Goal: Use online tool/utility: Utilize a website feature to perform a specific function

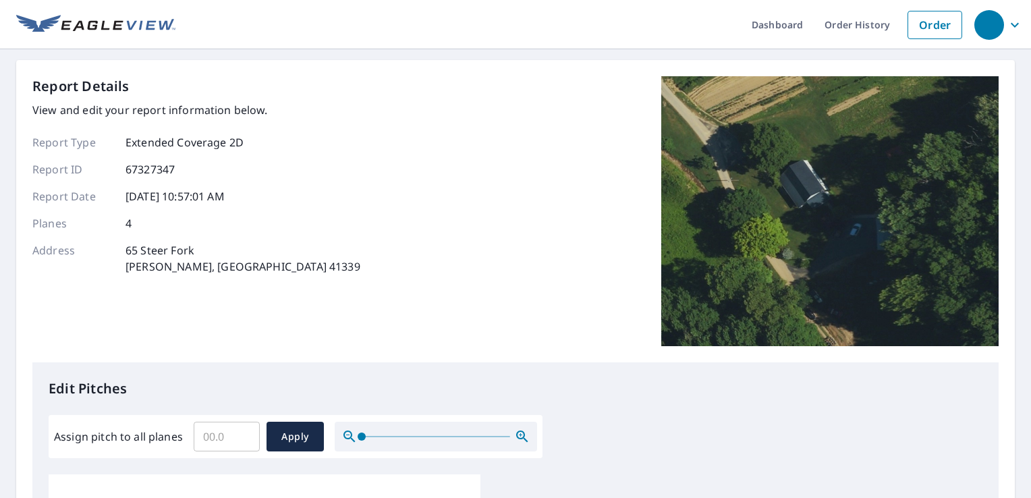
click at [208, 433] on input "Assign pitch to all planes" at bounding box center [227, 437] width 66 height 38
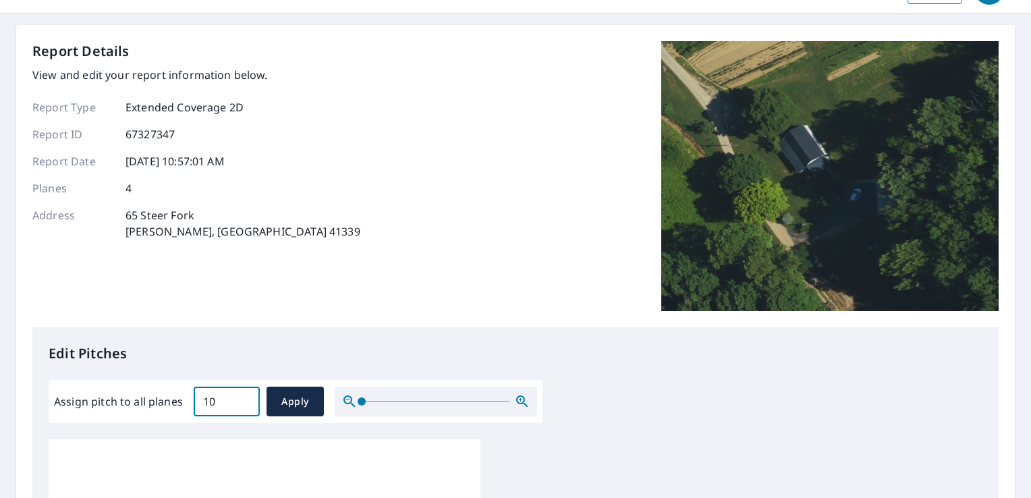
scroll to position [67, 0]
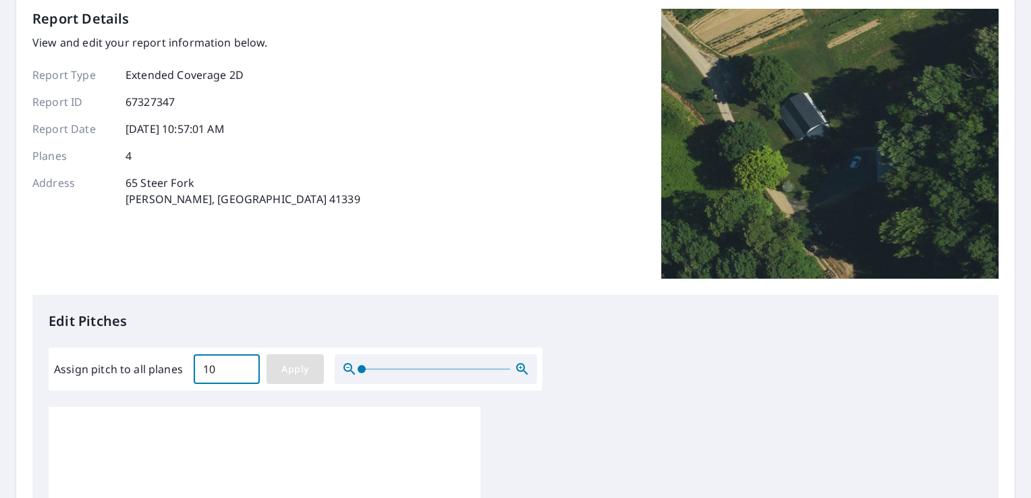
type input "10"
click at [297, 366] on span "Apply" at bounding box center [295, 369] width 36 height 17
type input "10"
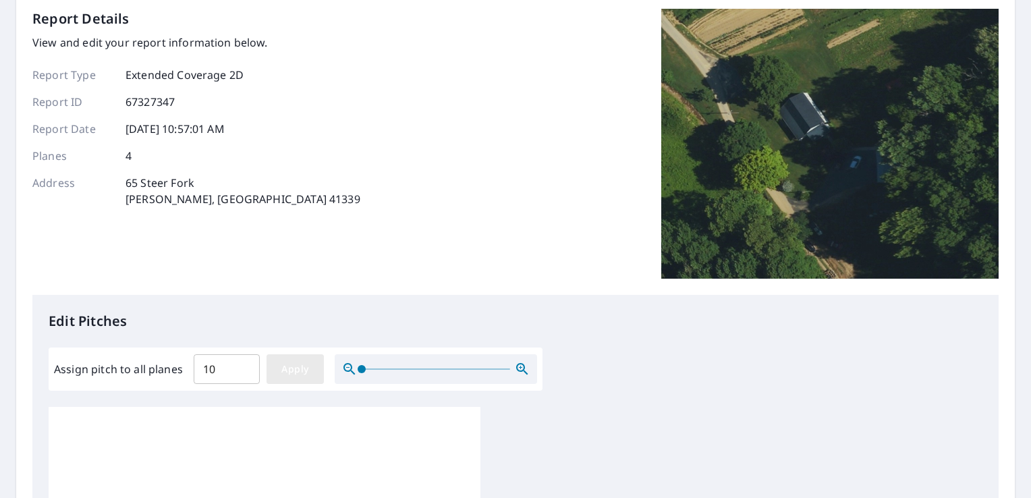
type input "10"
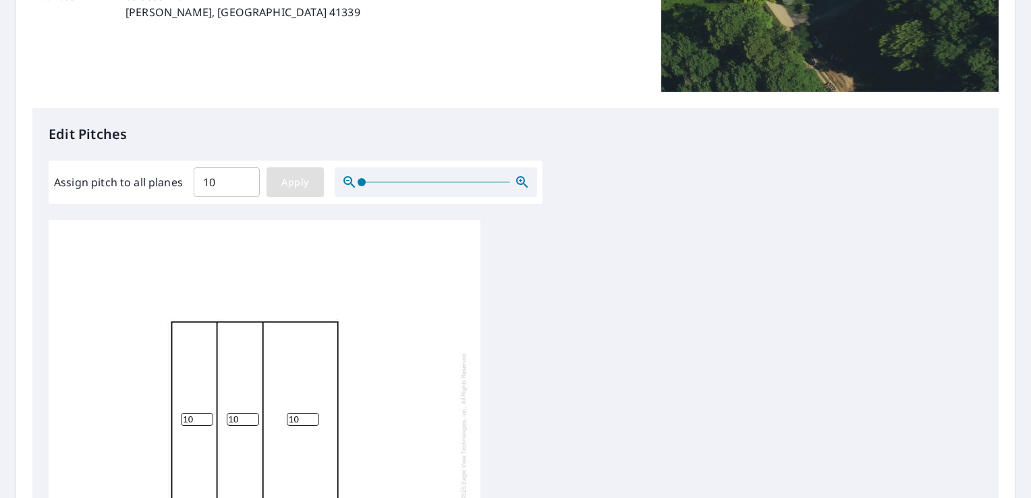
scroll to position [270, 0]
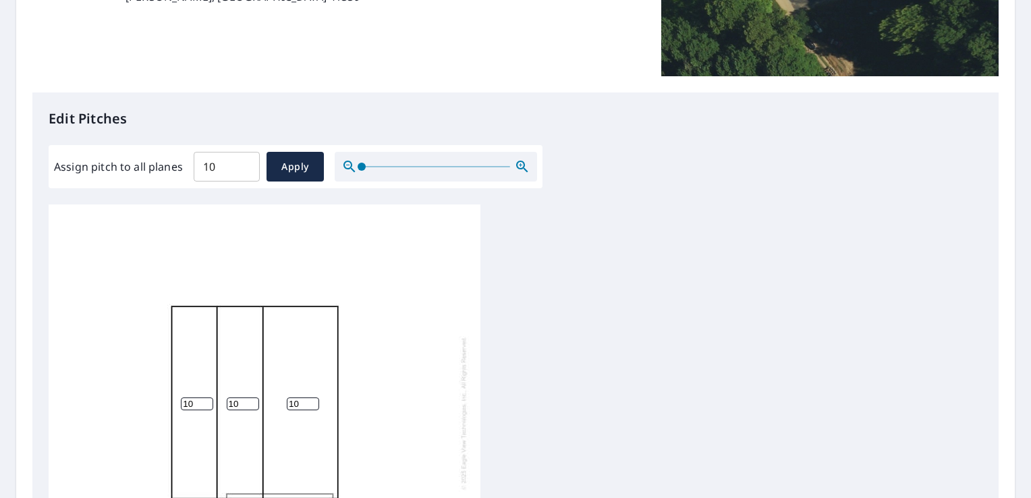
click at [236, 379] on div "10 10 10 10" at bounding box center [265, 413] width 432 height 424
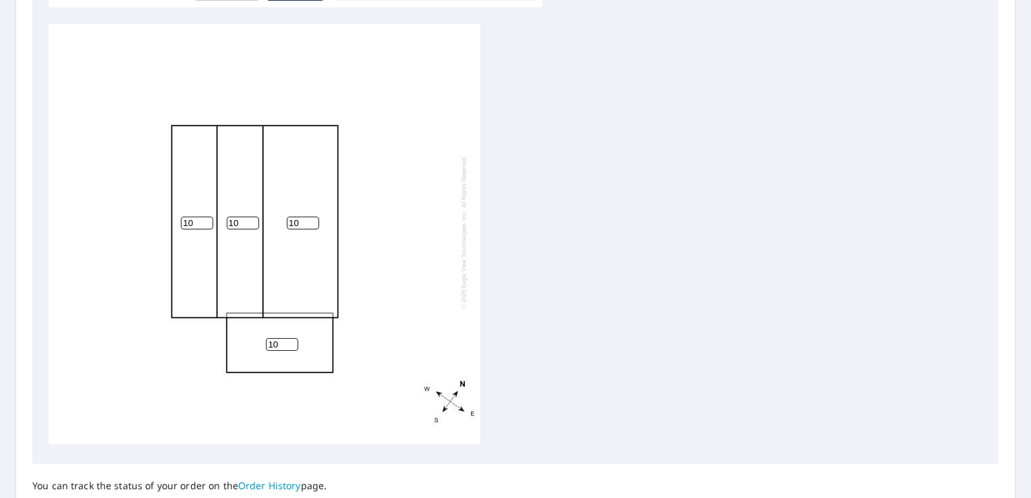
scroll to position [569, 0]
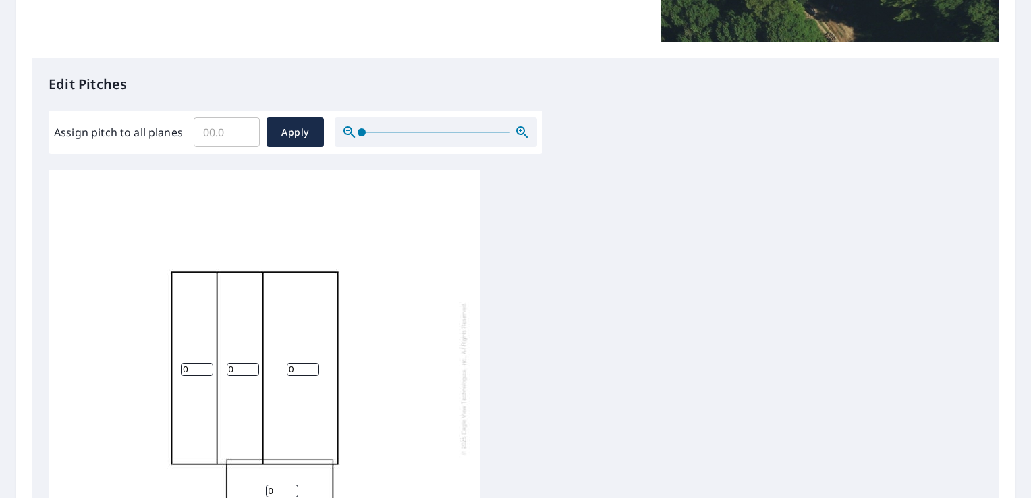
scroll to position [337, 0]
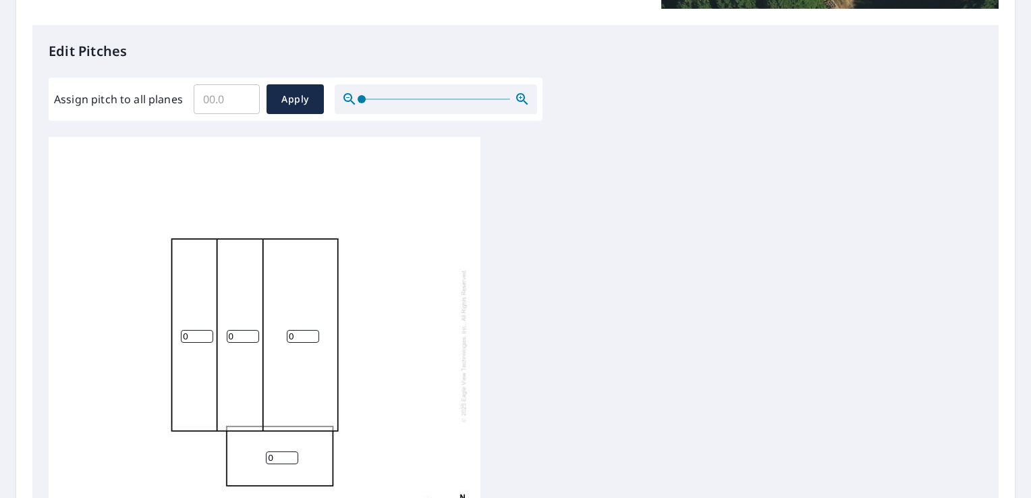
click at [299, 312] on div "0 0 0 0" at bounding box center [265, 346] width 432 height 424
click at [302, 330] on input "0" at bounding box center [303, 336] width 32 height 13
type input "10"
click at [237, 330] on input "0" at bounding box center [243, 336] width 32 height 13
type input "10"
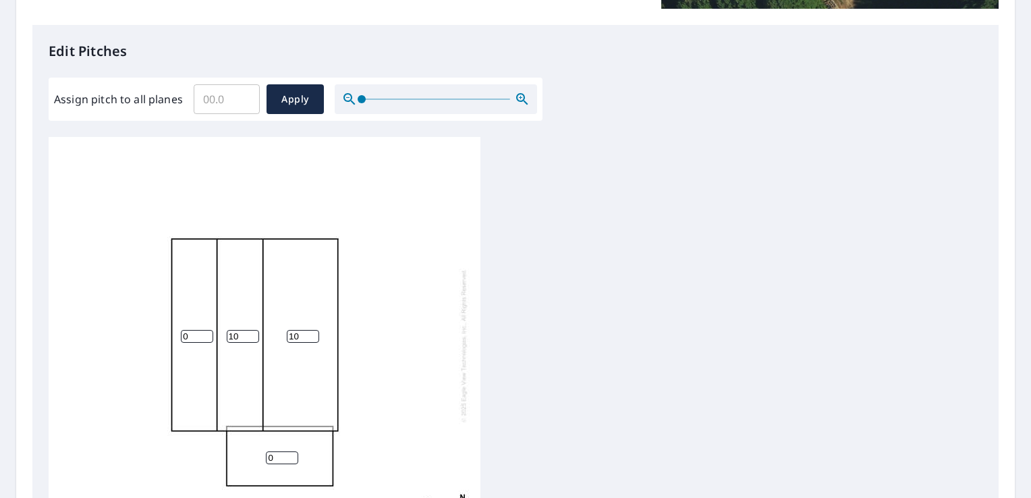
click at [200, 330] on input "0" at bounding box center [197, 336] width 32 height 13
type input "5"
click at [293, 451] on input "1" at bounding box center [282, 457] width 32 height 13
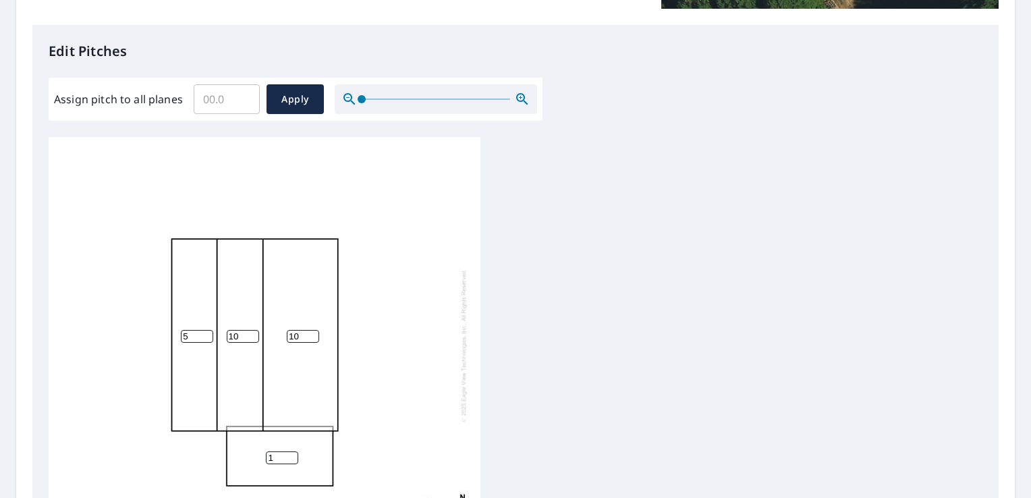
drag, startPoint x: 273, startPoint y: 448, endPoint x: 235, endPoint y: 446, distance: 37.8
click at [241, 449] on div "10 10 5 1" at bounding box center [265, 346] width 432 height 424
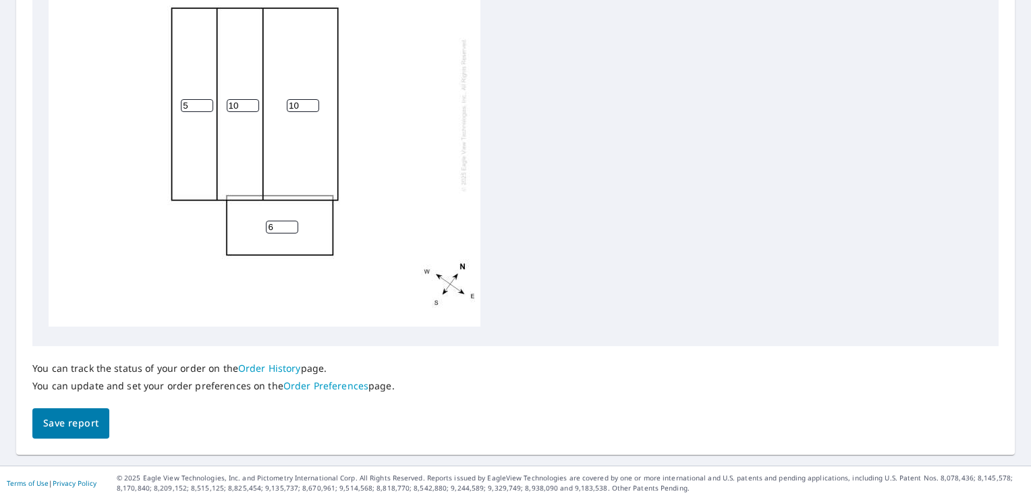
scroll to position [569, 0]
type input "6"
click at [105, 413] on button "Save report" at bounding box center [70, 422] width 77 height 30
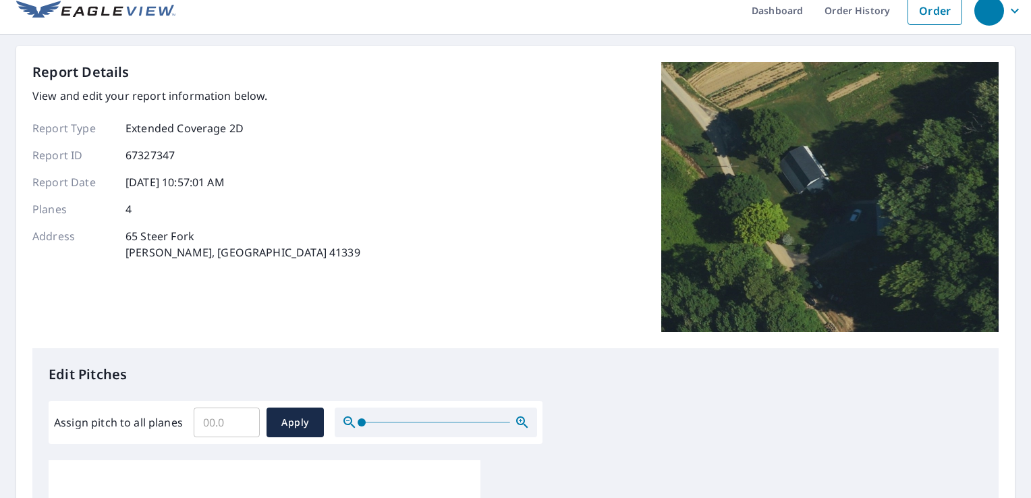
scroll to position [0, 0]
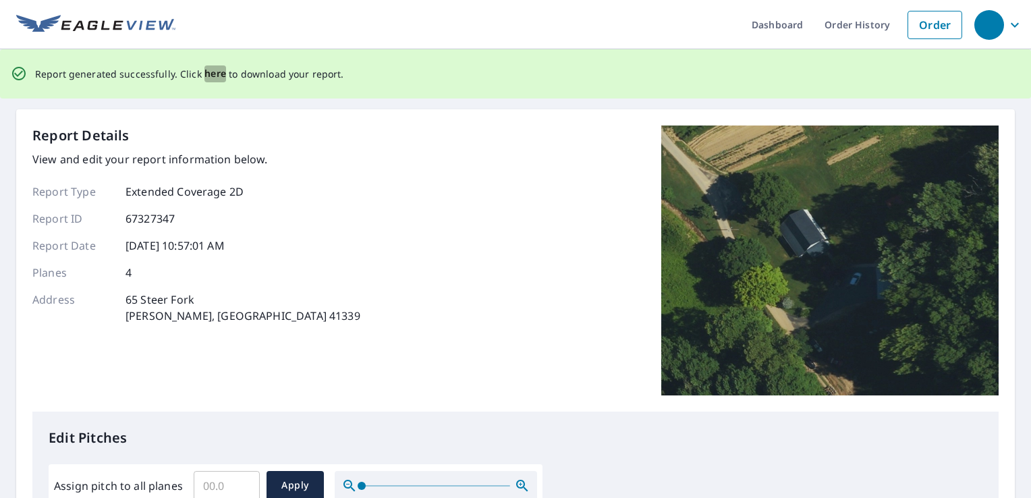
click at [206, 75] on span "here" at bounding box center [215, 73] width 22 height 17
